Goal: Transaction & Acquisition: Purchase product/service

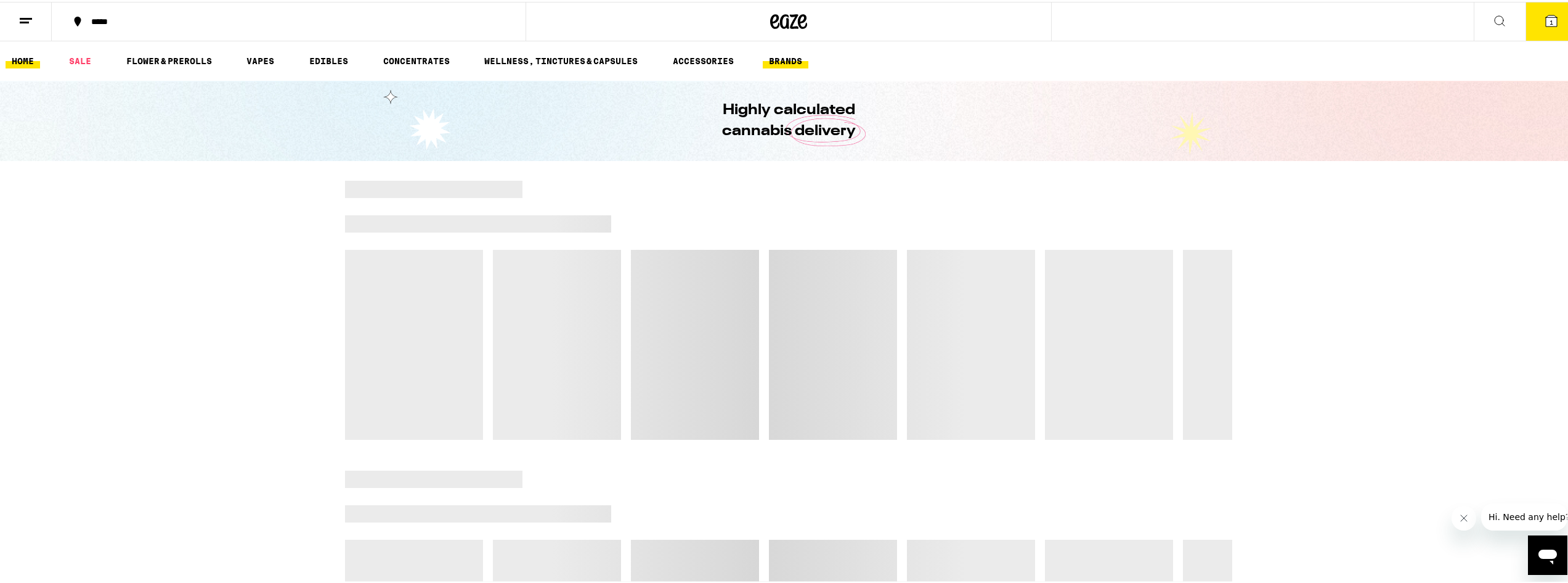
click at [792, 59] on link "BRANDS" at bounding box center [784, 59] width 45 height 15
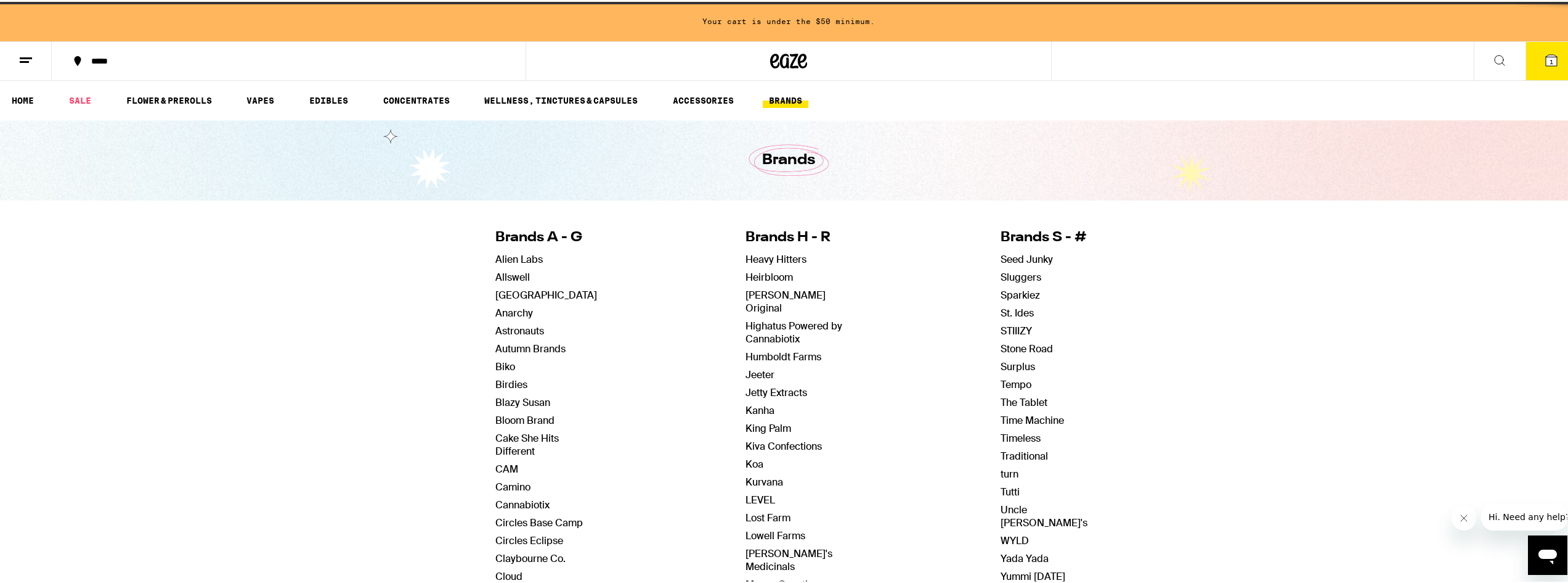
click at [792, 59] on icon at bounding box center [788, 59] width 37 height 22
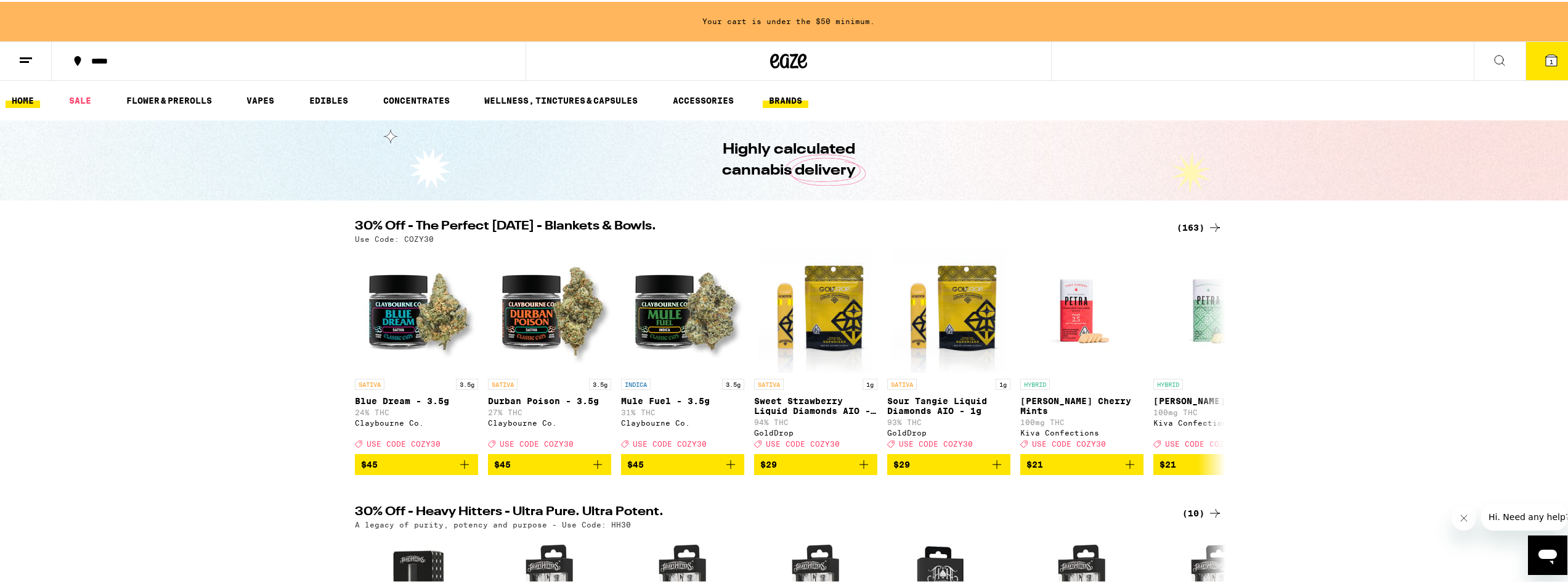
click at [781, 97] on link "BRANDS" at bounding box center [784, 99] width 45 height 15
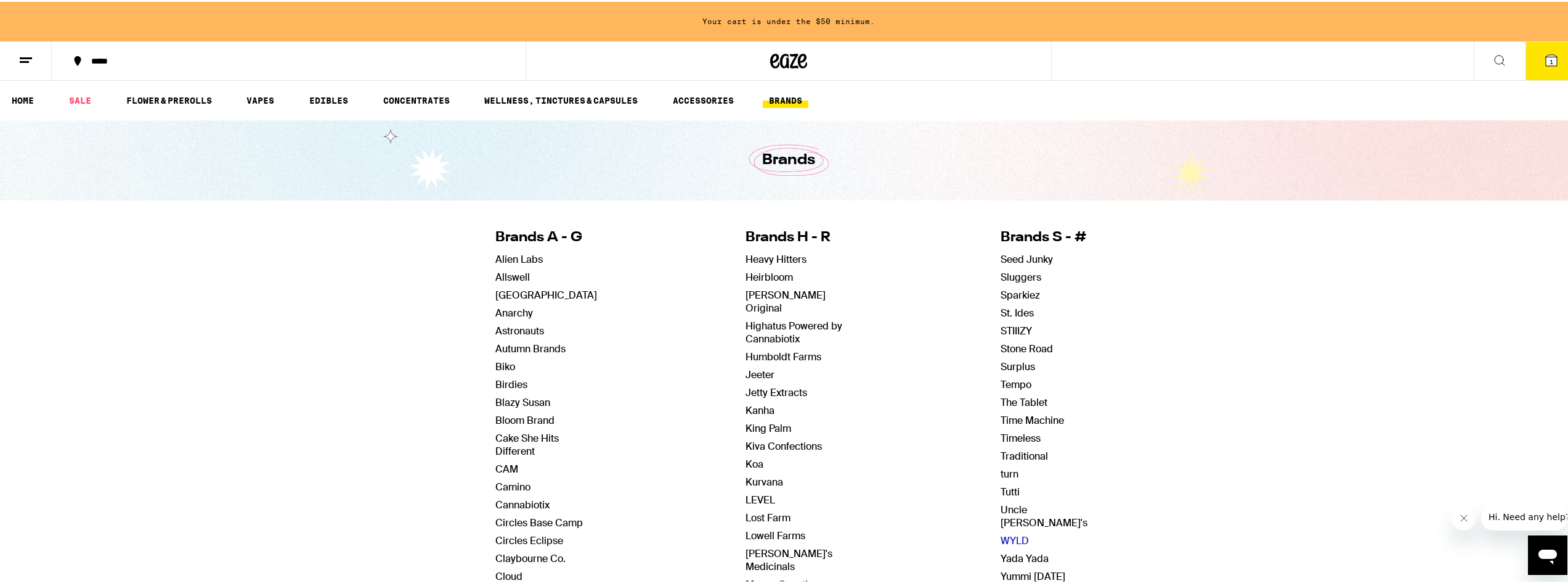
click at [1004, 532] on link "WYLD" at bounding box center [1014, 539] width 29 height 13
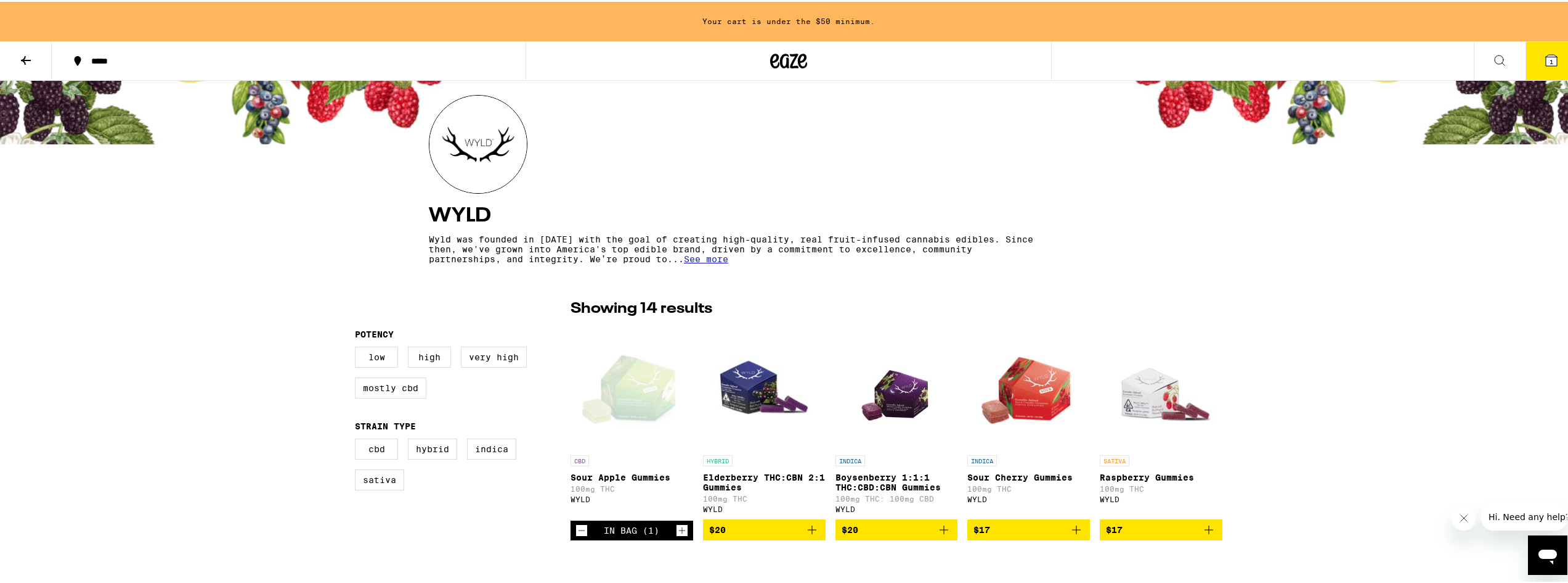
scroll to position [184, 0]
